Goal: Task Accomplishment & Management: Manage account settings

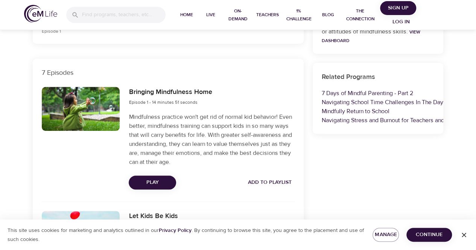
scroll to position [226, 0]
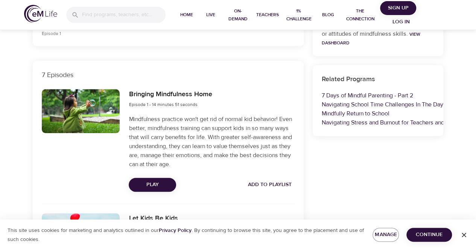
click at [149, 184] on span "Play" at bounding box center [152, 184] width 35 height 9
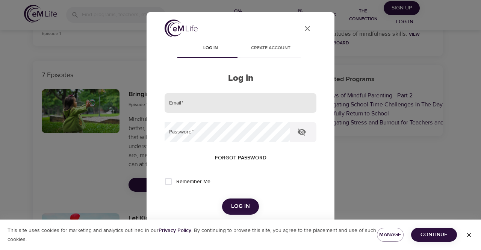
click at [195, 100] on input "email" at bounding box center [241, 103] width 152 height 20
type input "[PERSON_NAME][EMAIL_ADDRESS][PERSON_NAME][DOMAIN_NAME]"
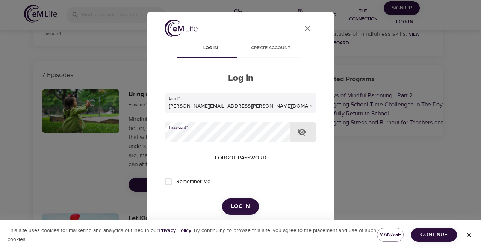
click at [222, 199] on button "Log in" at bounding box center [240, 207] width 37 height 16
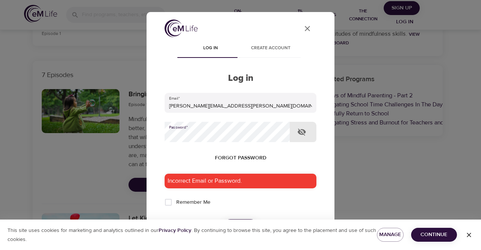
click at [301, 134] on icon "button" at bounding box center [302, 132] width 8 height 7
click at [129, 142] on div "User Profile Log in Create account Log in Email   * [PERSON_NAME][EMAIL_ADDRESS…" at bounding box center [240, 125] width 481 height 250
click at [222, 219] on button "Log in" at bounding box center [240, 227] width 37 height 16
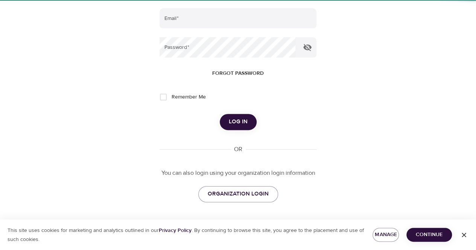
scroll to position [28, 0]
